Goal: Information Seeking & Learning: Learn about a topic

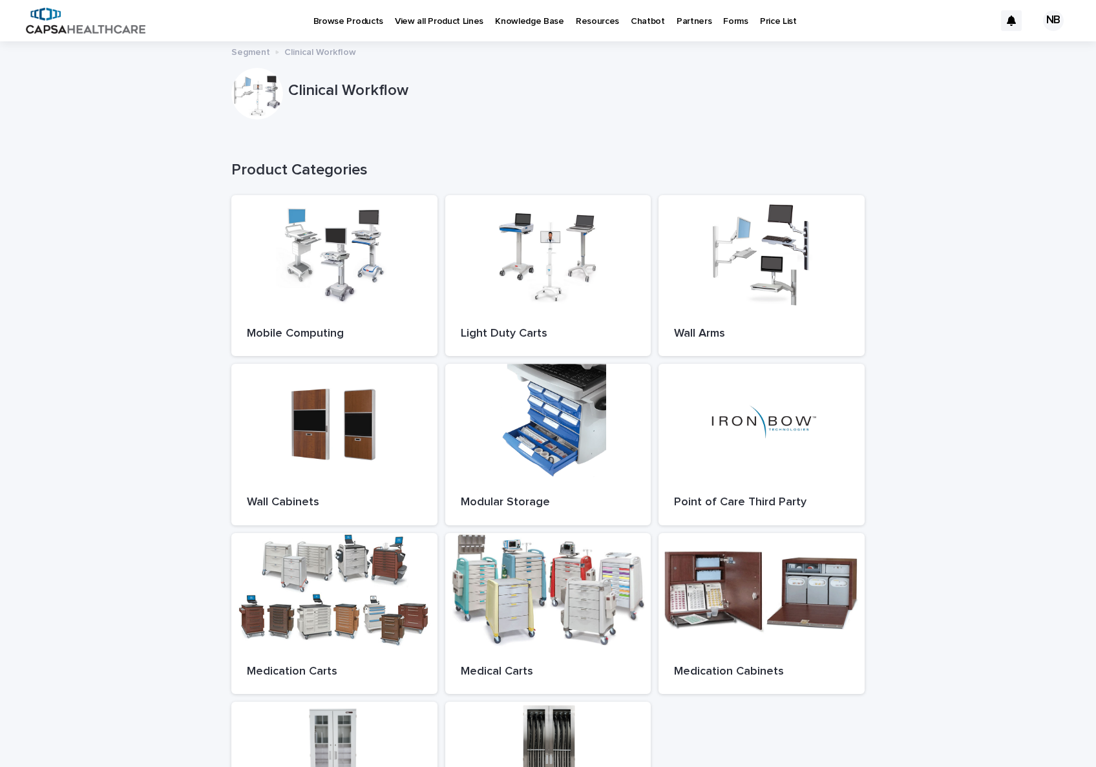
click at [767, 21] on p "Price List" at bounding box center [778, 13] width 37 height 27
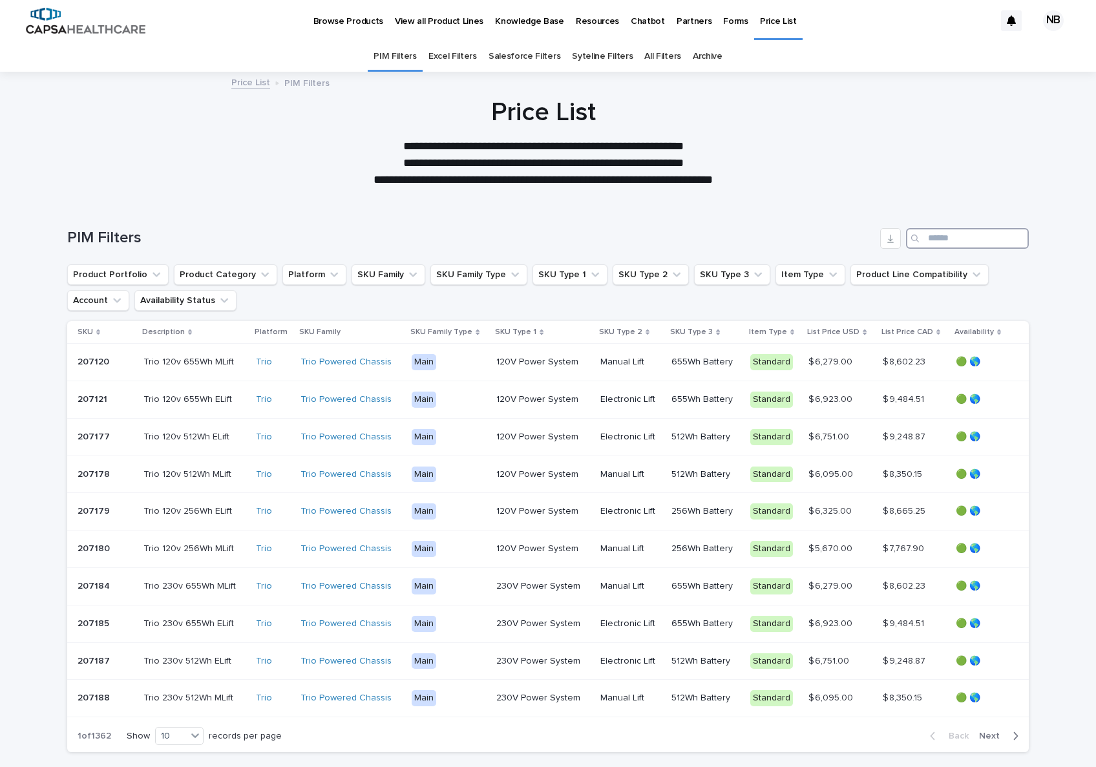
click at [921, 238] on input "Search" at bounding box center [967, 238] width 123 height 21
paste input "**********"
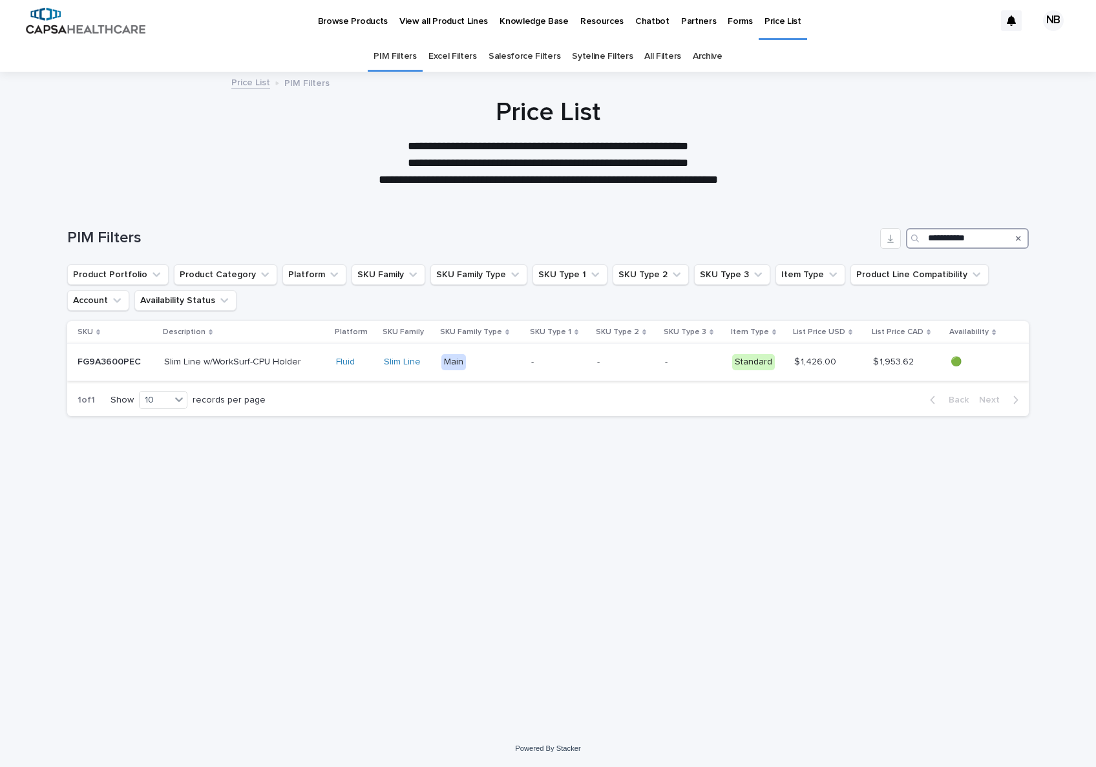
type input "**********"
click at [255, 364] on p "Slim Line w/WorkSurf-CPU Holder" at bounding box center [234, 361] width 140 height 14
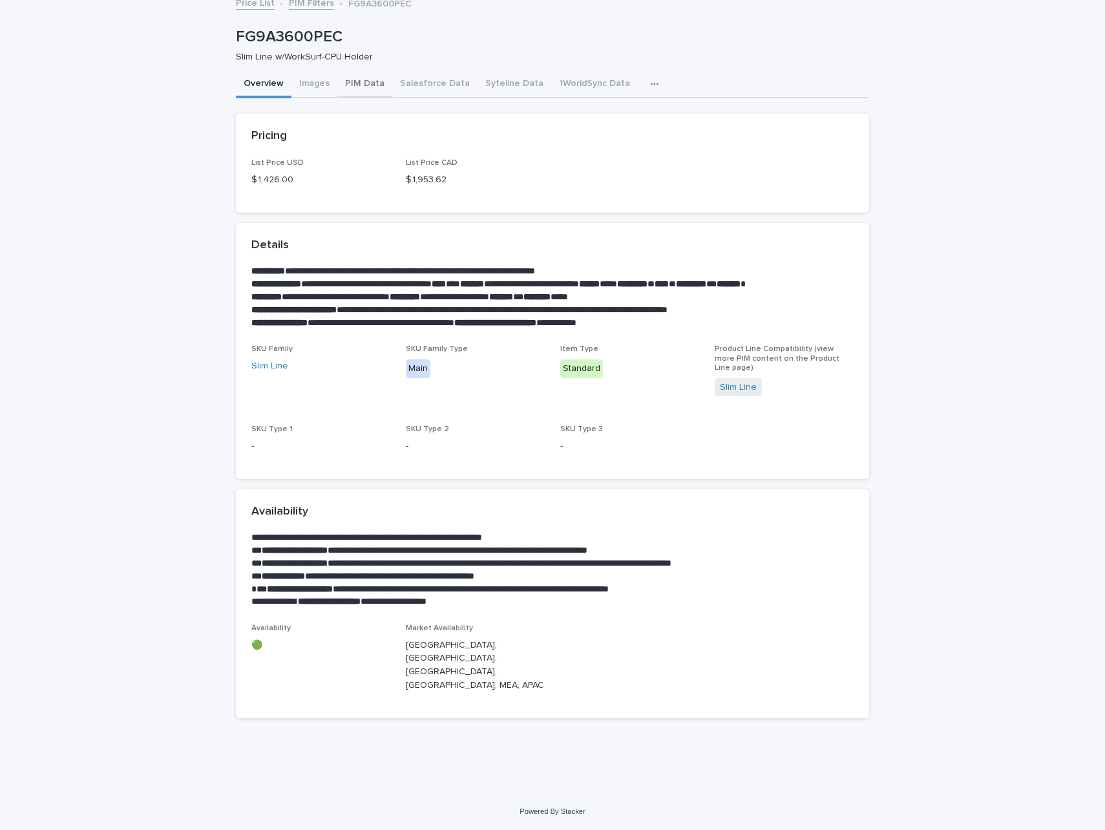
scroll to position [30, 0]
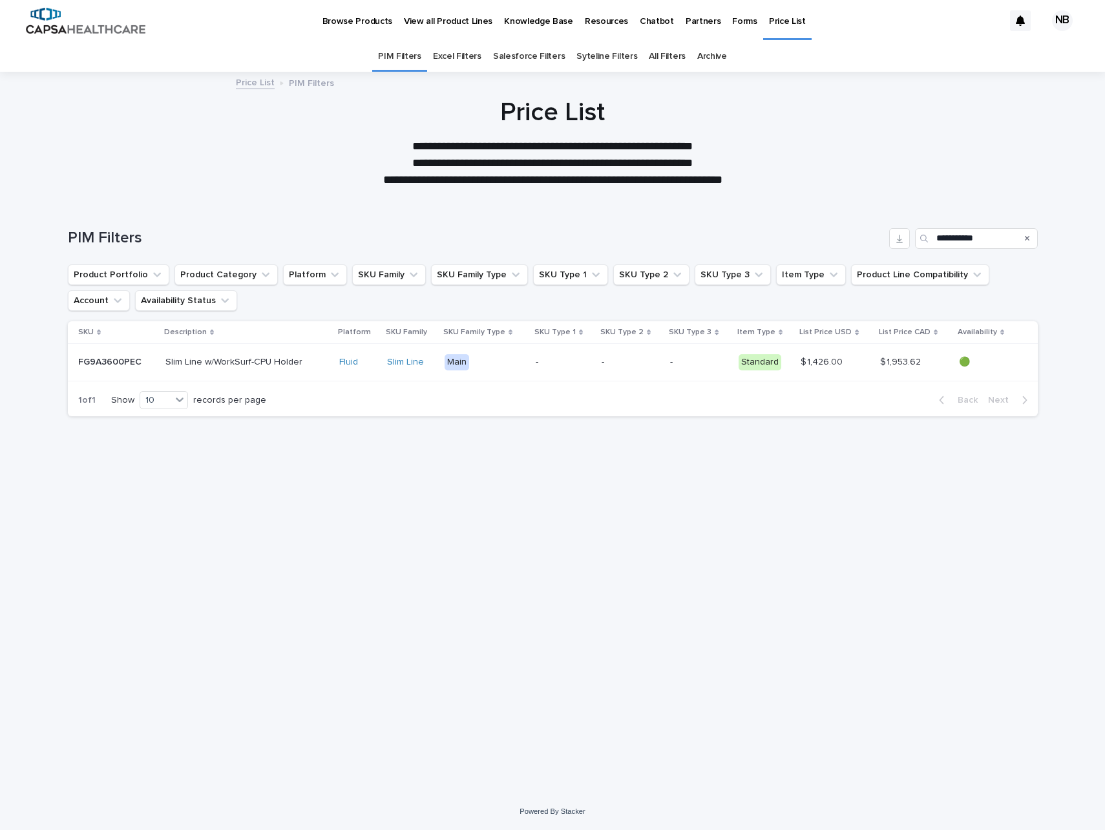
click at [93, 26] on img at bounding box center [86, 21] width 120 height 26
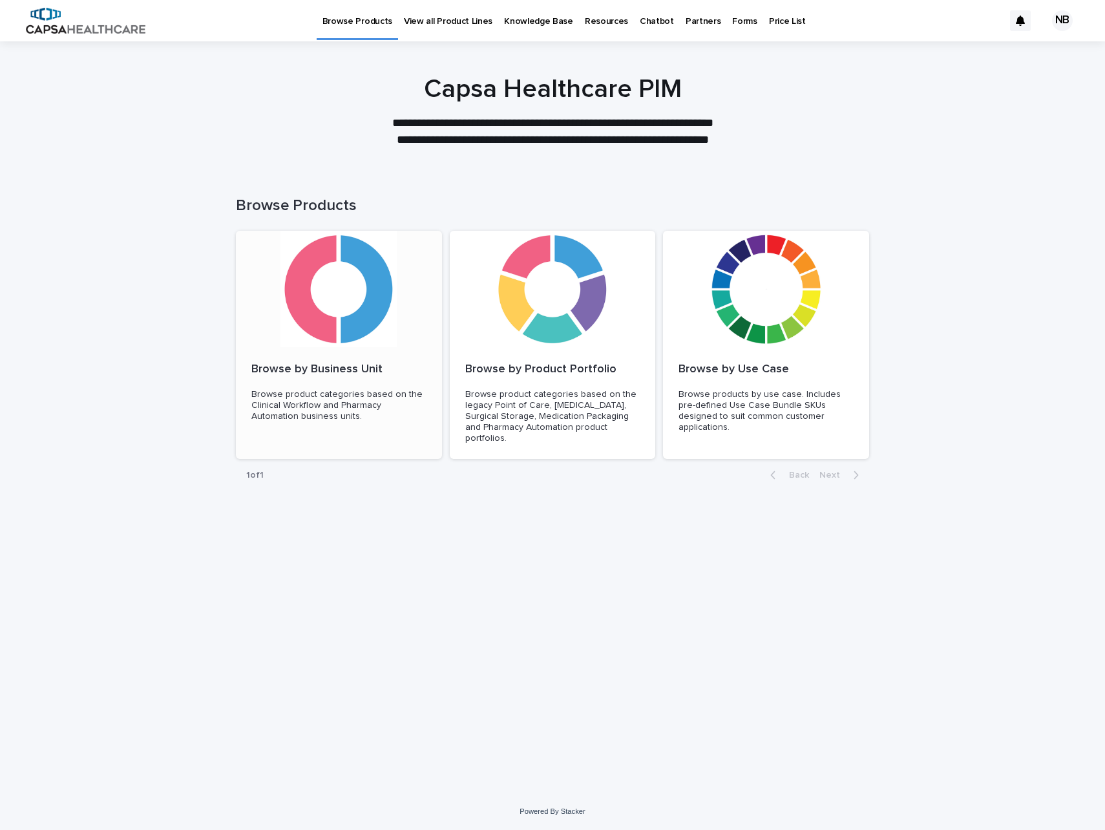
click at [360, 333] on div at bounding box center [339, 289] width 206 height 116
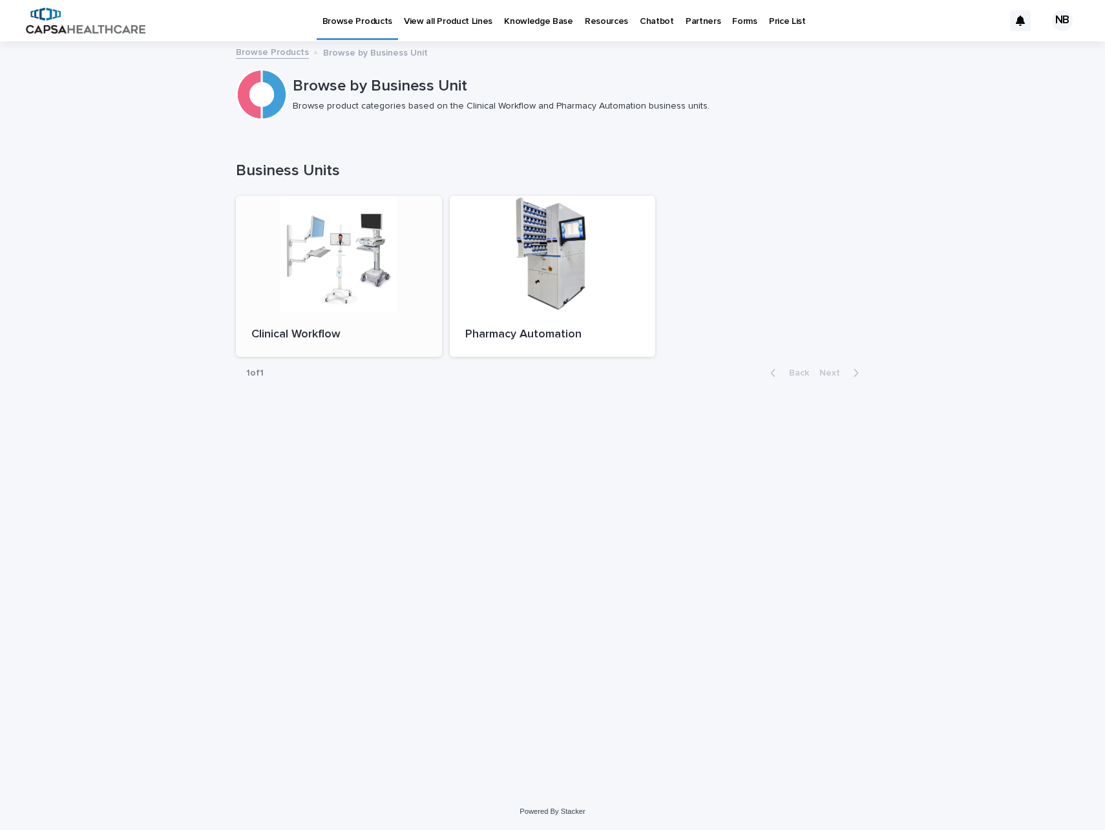
click at [368, 289] on div at bounding box center [339, 254] width 206 height 116
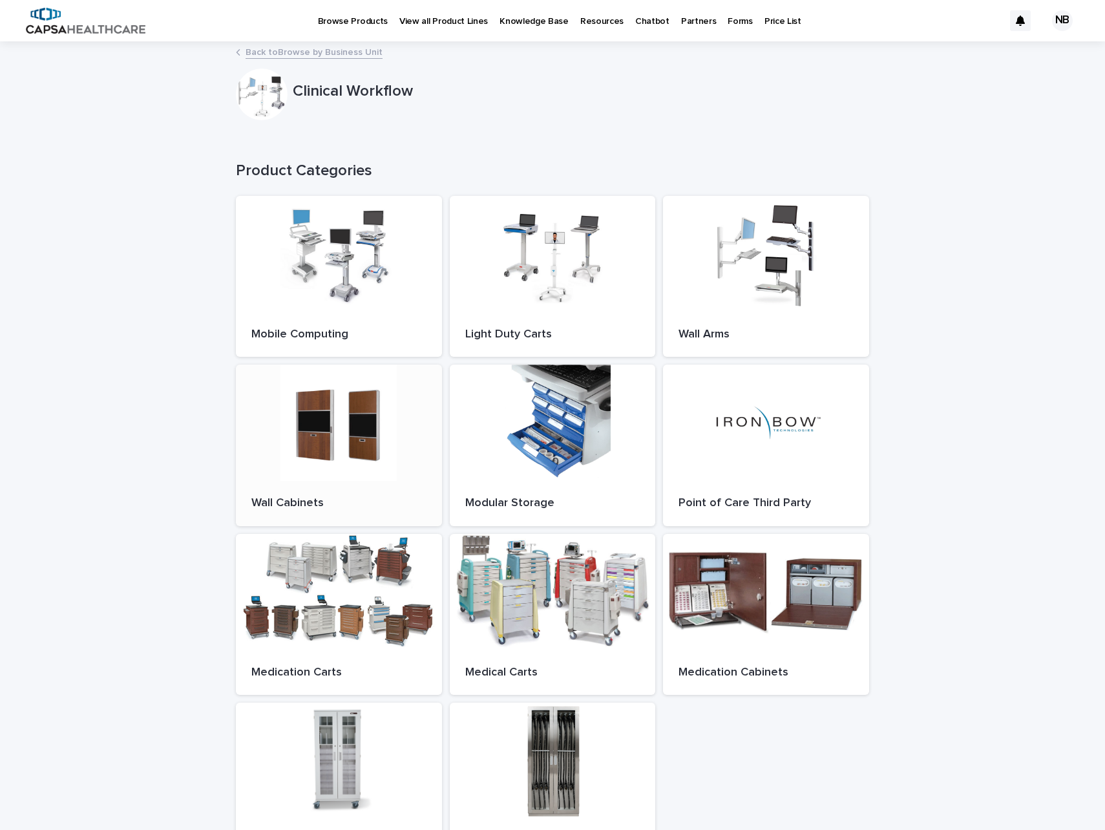
click at [340, 446] on div at bounding box center [339, 422] width 206 height 116
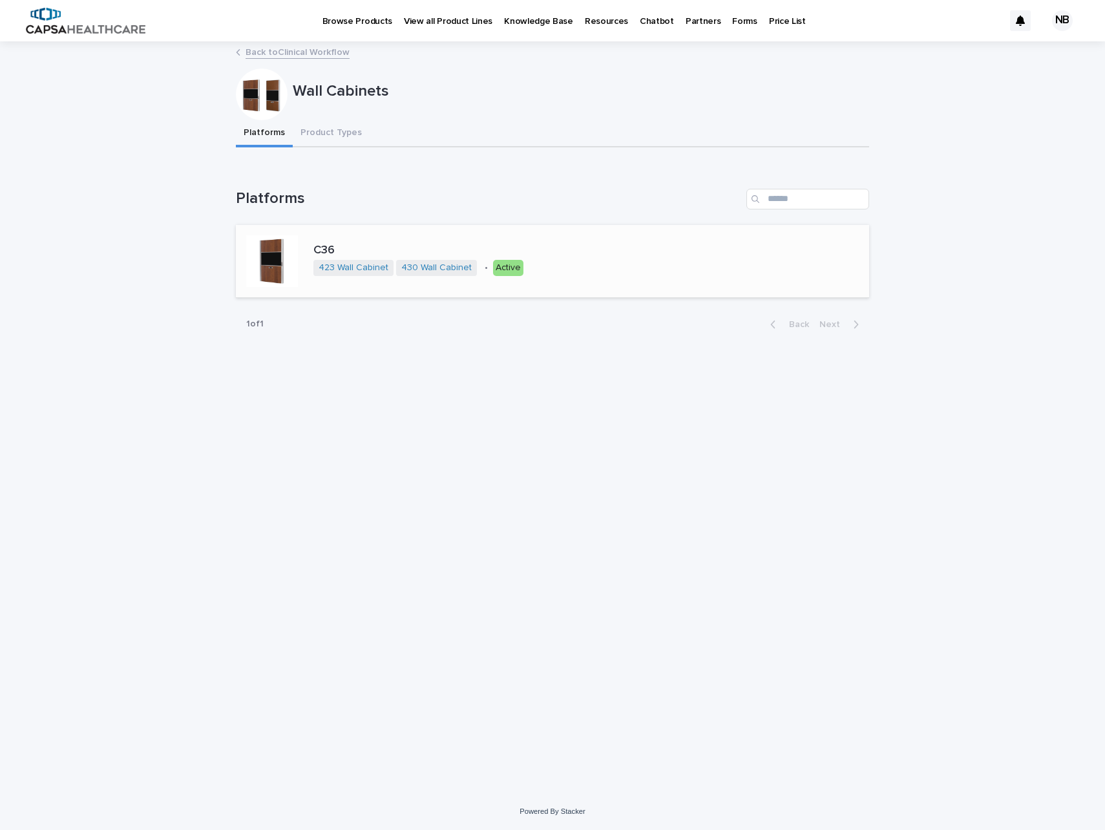
click at [323, 251] on p "C36" at bounding box center [428, 251] width 231 height 14
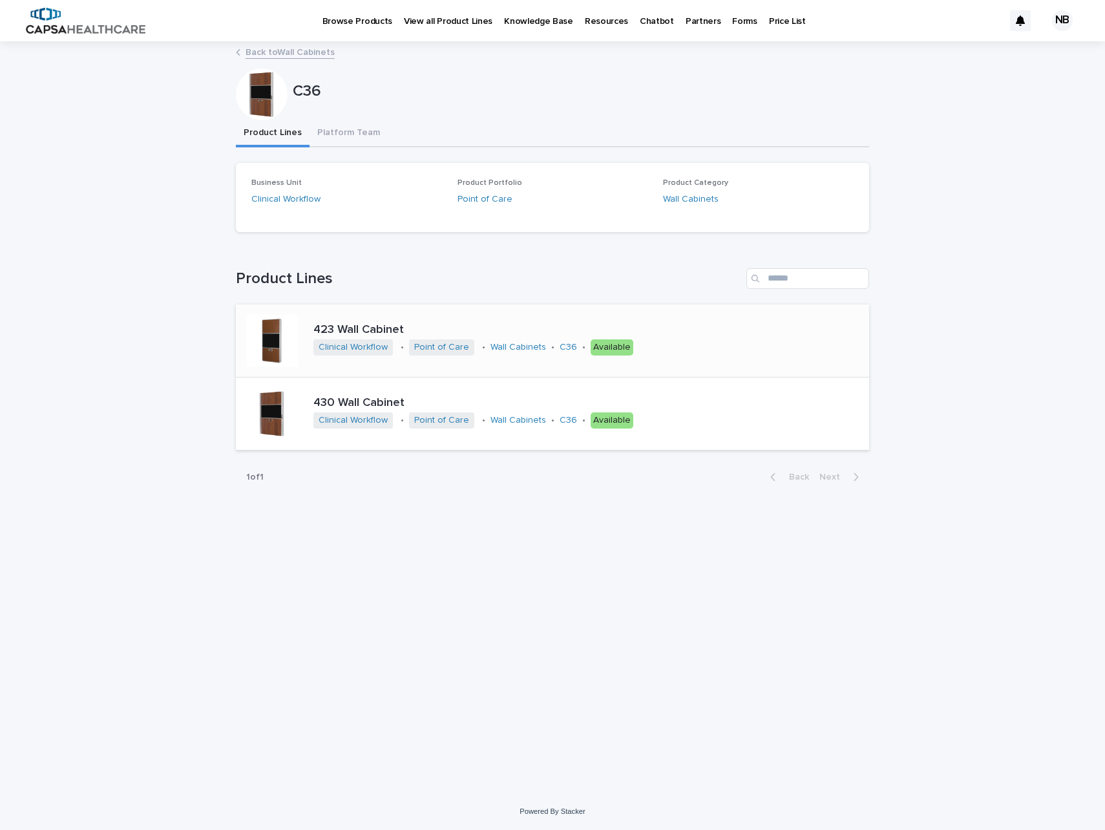
click at [367, 325] on p "423 Wall Cabinet" at bounding box center [518, 330] width 410 height 14
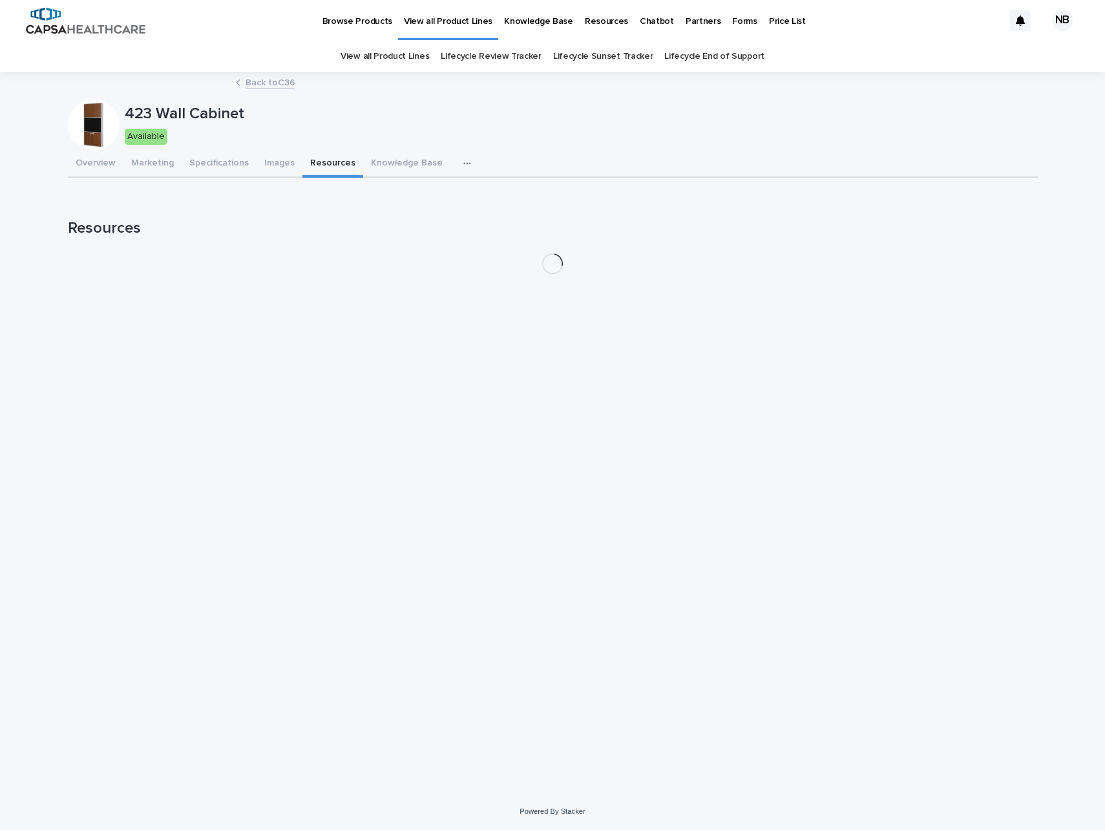
click at [302, 163] on button "Resources" at bounding box center [332, 164] width 61 height 27
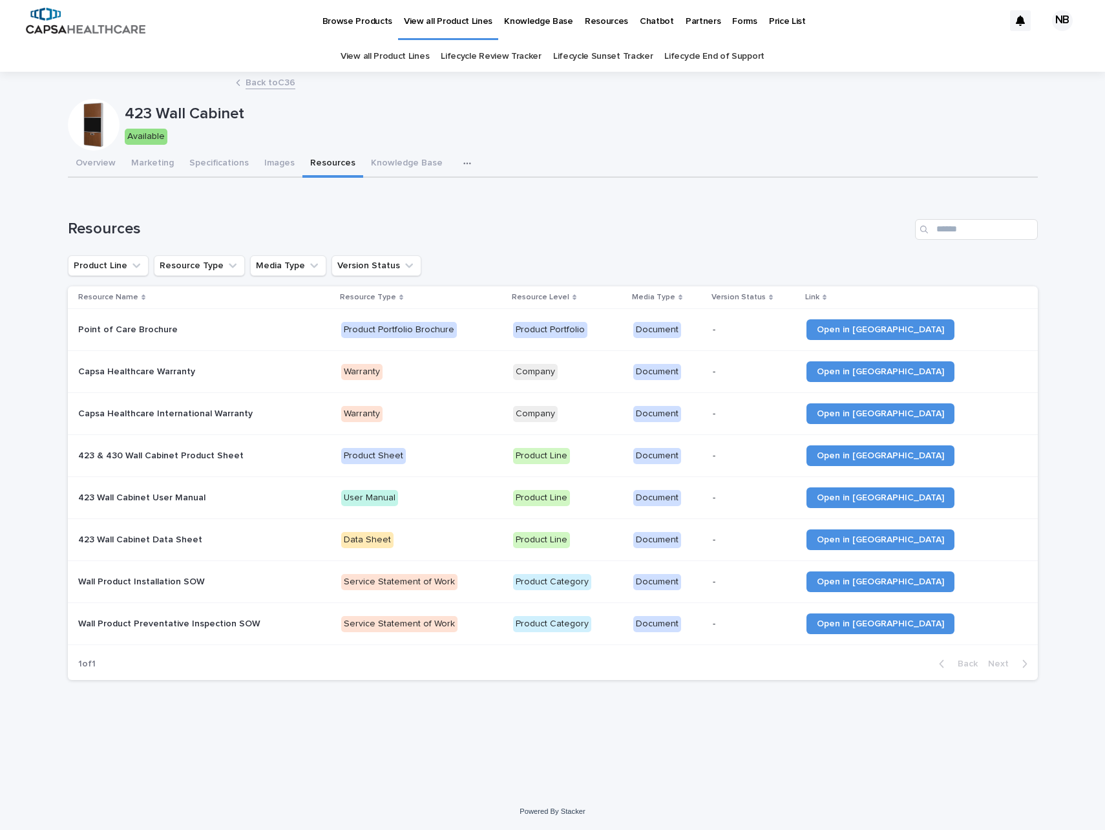
click at [266, 87] on link "Back to C36" at bounding box center [271, 81] width 50 height 15
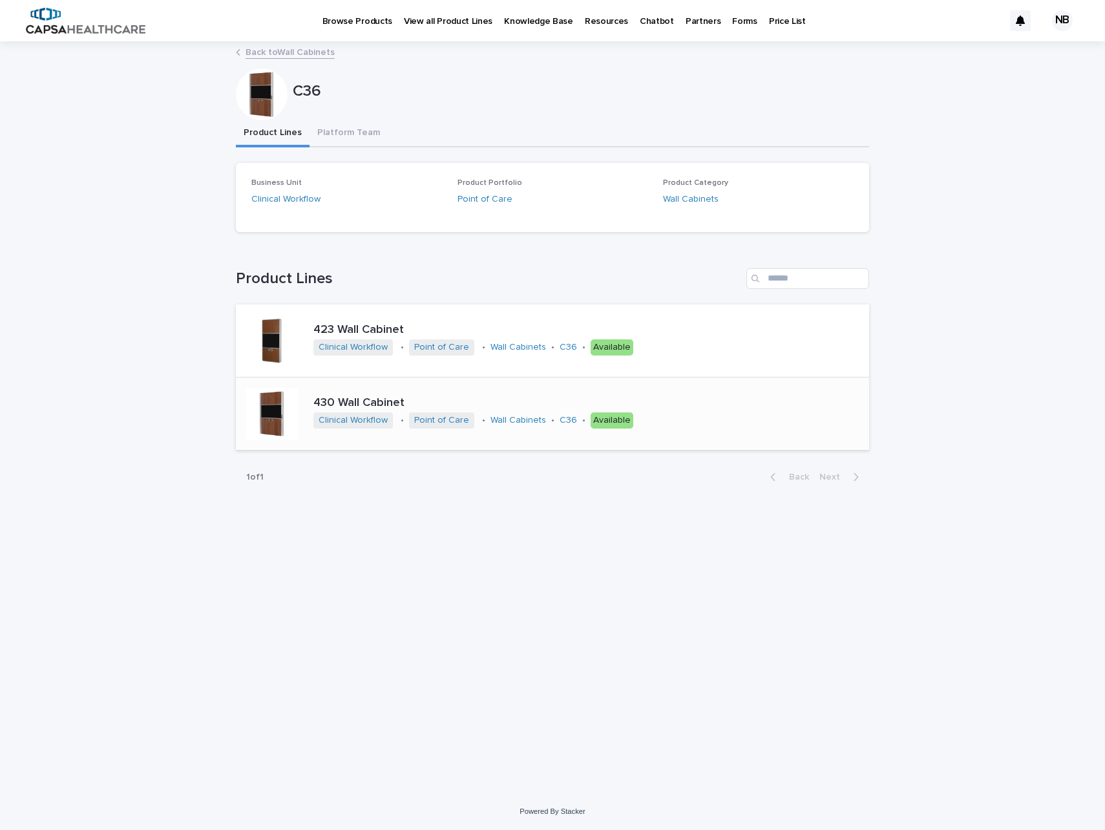
click at [371, 403] on p "430 Wall Cabinet" at bounding box center [518, 403] width 411 height 14
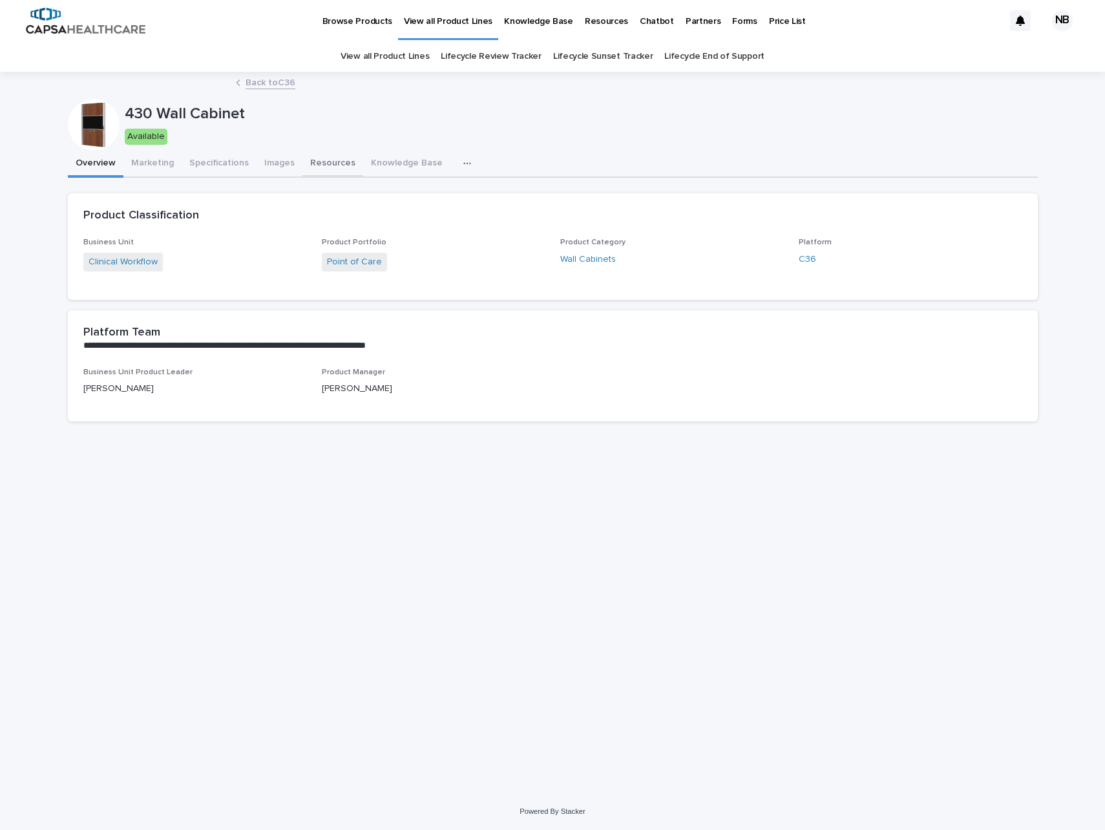
click at [335, 160] on button "Resources" at bounding box center [332, 164] width 61 height 27
